Goal: Book appointment/travel/reservation

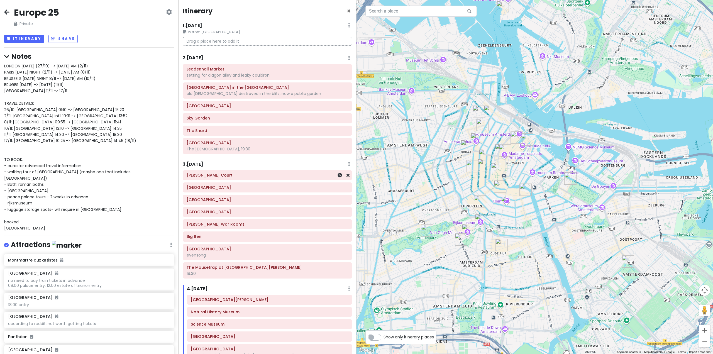
click at [203, 167] on h6 "3 . [DATE]" at bounding box center [193, 164] width 21 height 6
click at [207, 163] on h6 "3 . [DATE]" at bounding box center [197, 164] width 21 height 6
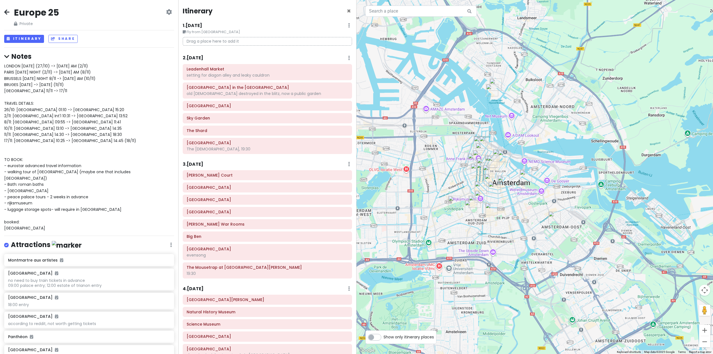
drag, startPoint x: 416, startPoint y: 201, endPoint x: 639, endPoint y: 163, distance: 225.9
click at [601, 171] on div at bounding box center [534, 177] width 356 height 354
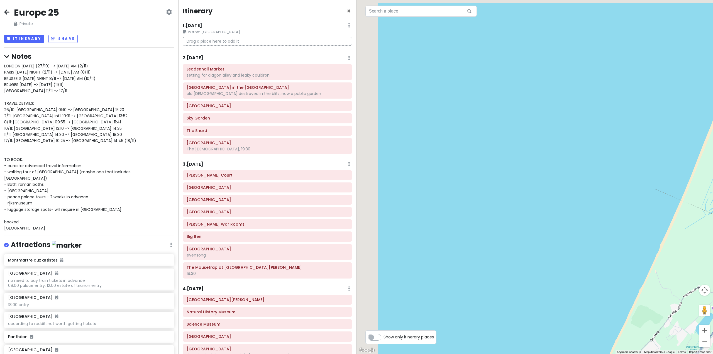
drag, startPoint x: 541, startPoint y: 215, endPoint x: 562, endPoint y: 216, distance: 20.9
click at [550, 216] on div at bounding box center [534, 177] width 356 height 354
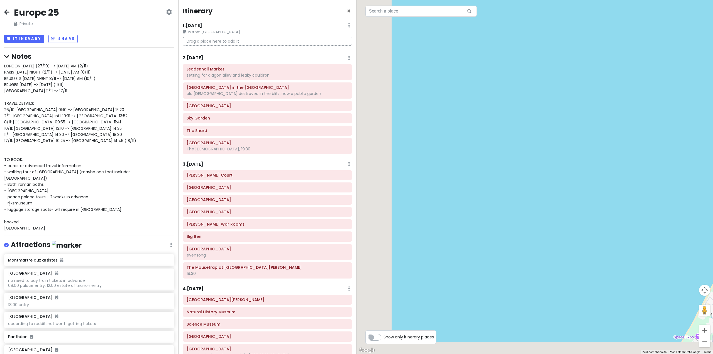
drag, startPoint x: 526, startPoint y: 207, endPoint x: 620, endPoint y: 161, distance: 104.7
click at [591, 176] on div at bounding box center [534, 177] width 356 height 354
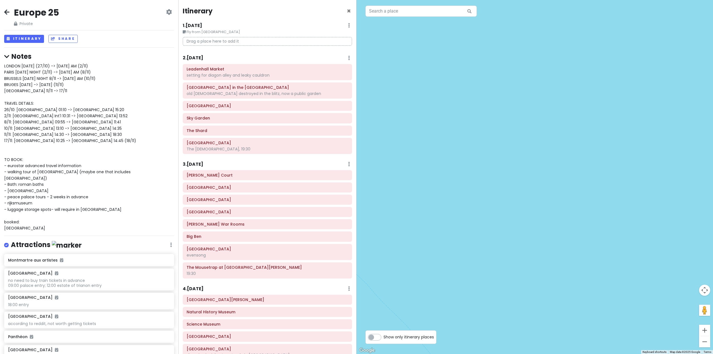
drag, startPoint x: 521, startPoint y: 199, endPoint x: 556, endPoint y: 190, distance: 36.1
click at [550, 192] on div at bounding box center [534, 177] width 356 height 354
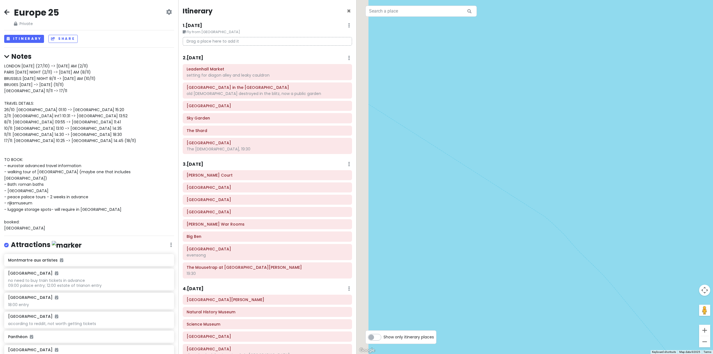
drag, startPoint x: 568, startPoint y: 187, endPoint x: 634, endPoint y: 177, distance: 66.4
click at [587, 183] on div at bounding box center [534, 177] width 356 height 354
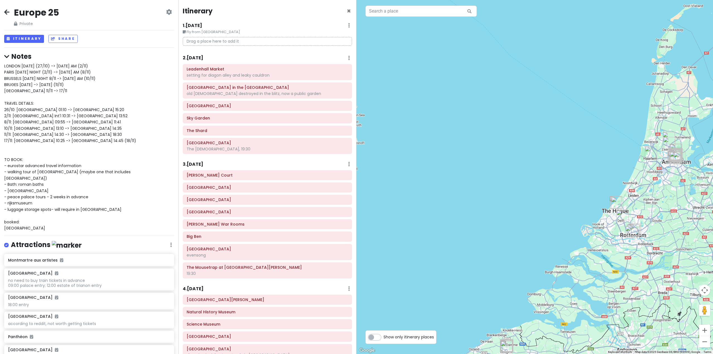
drag, startPoint x: 504, startPoint y: 193, endPoint x: 559, endPoint y: 169, distance: 59.7
click at [539, 175] on div at bounding box center [534, 177] width 356 height 354
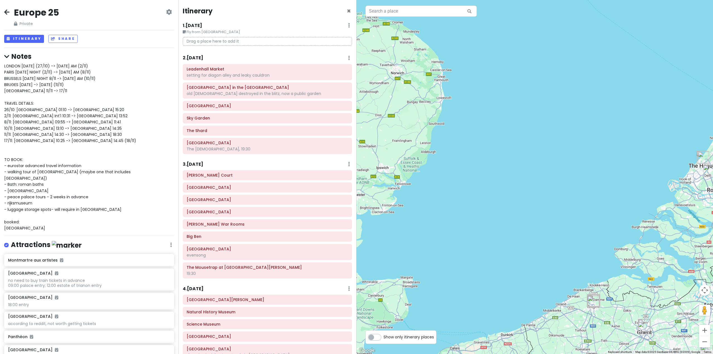
drag, startPoint x: 507, startPoint y: 175, endPoint x: 554, endPoint y: 188, distance: 48.7
click at [549, 187] on div at bounding box center [534, 177] width 356 height 354
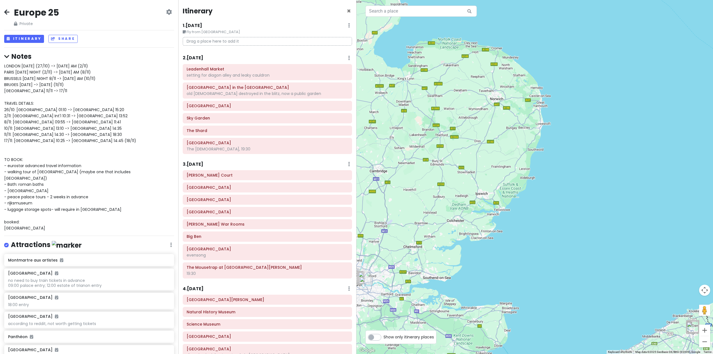
drag, startPoint x: 537, startPoint y: 185, endPoint x: 550, endPoint y: 181, distance: 13.4
click at [548, 181] on div at bounding box center [534, 177] width 356 height 354
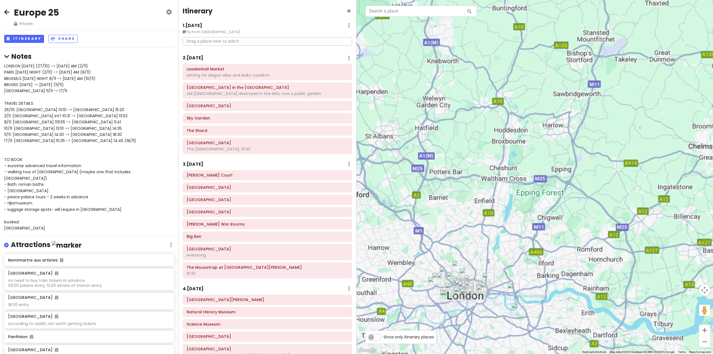
drag, startPoint x: 488, startPoint y: 245, endPoint x: 535, endPoint y: 167, distance: 90.9
click at [535, 165] on div at bounding box center [534, 177] width 356 height 354
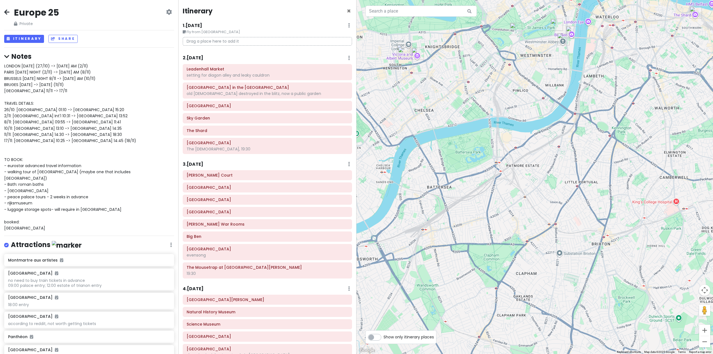
drag, startPoint x: 527, startPoint y: 120, endPoint x: 484, endPoint y: 226, distance: 114.7
click at [484, 226] on div at bounding box center [534, 177] width 356 height 354
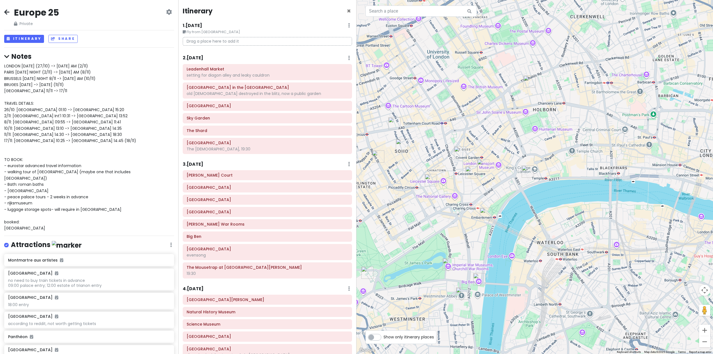
drag, startPoint x: 502, startPoint y: 131, endPoint x: 484, endPoint y: 178, distance: 50.7
click at [484, 178] on div at bounding box center [534, 177] width 356 height 354
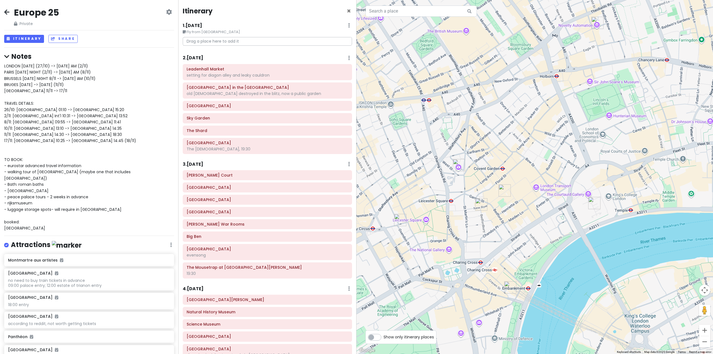
drag, startPoint x: 491, startPoint y: 190, endPoint x: 531, endPoint y: 182, distance: 40.2
click at [531, 182] on div at bounding box center [534, 177] width 356 height 354
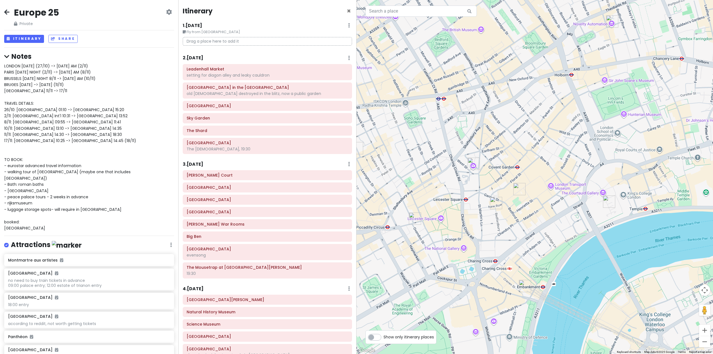
click at [203, 163] on h6 "3 . [DATE]" at bounding box center [193, 164] width 21 height 6
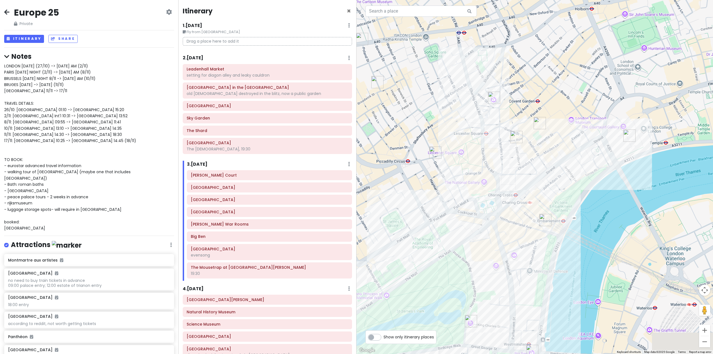
drag, startPoint x: 461, startPoint y: 225, endPoint x: 483, endPoint y: 154, distance: 74.9
click at [482, 155] on div at bounding box center [534, 177] width 356 height 354
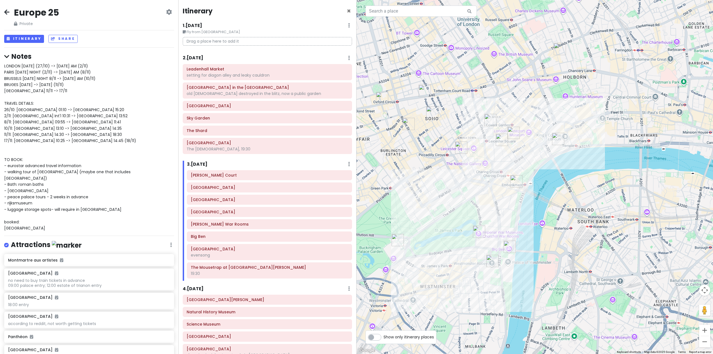
click at [203, 60] on h6 "2 . [DATE]" at bounding box center [193, 58] width 21 height 6
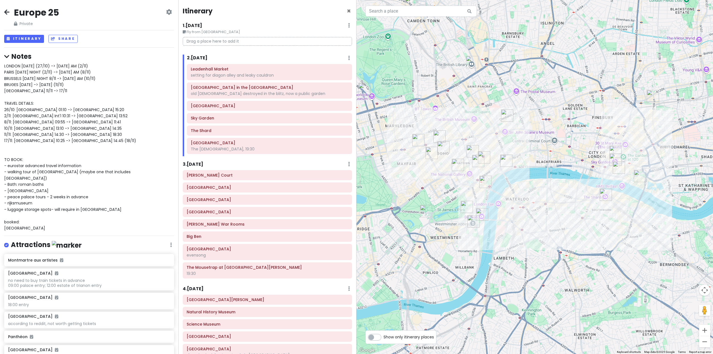
drag, startPoint x: 501, startPoint y: 201, endPoint x: 483, endPoint y: 204, distance: 18.7
click at [483, 204] on div at bounding box center [534, 177] width 356 height 354
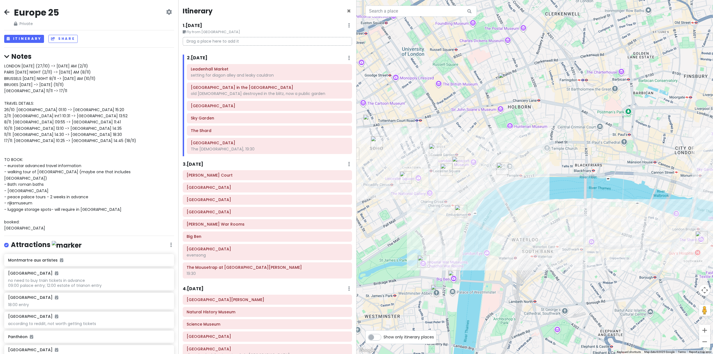
drag, startPoint x: 508, startPoint y: 156, endPoint x: 492, endPoint y: 199, distance: 45.1
click at [505, 199] on div at bounding box center [534, 177] width 356 height 354
click at [203, 161] on h6 "3 . [DATE]" at bounding box center [193, 164] width 21 height 6
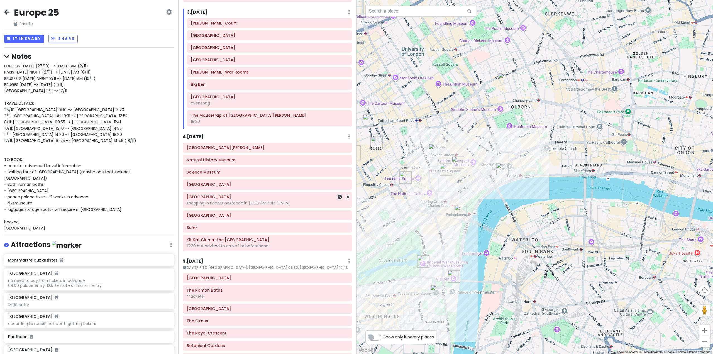
scroll to position [28, 0]
